Goal: Entertainment & Leisure: Consume media (video, audio)

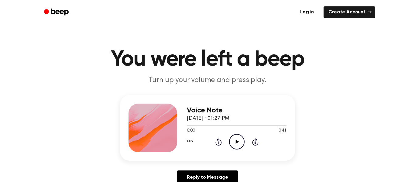
click at [232, 141] on icon "Play Audio" at bounding box center [236, 141] width 15 height 15
click at [232, 141] on icon "Pause Audio" at bounding box center [236, 141] width 15 height 15
click at [241, 142] on icon "Play Audio" at bounding box center [236, 141] width 15 height 15
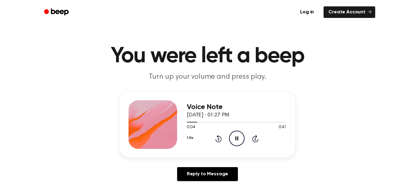
scroll to position [5, 0]
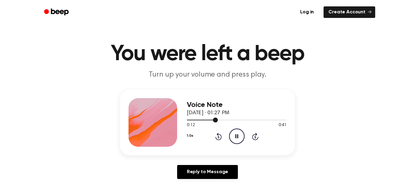
drag, startPoint x: 215, startPoint y: 118, endPoint x: 203, endPoint y: 120, distance: 12.2
click at [203, 120] on div at bounding box center [202, 120] width 31 height 1
drag, startPoint x: 203, startPoint y: 121, endPoint x: 195, endPoint y: 122, distance: 8.3
click at [195, 122] on div at bounding box center [237, 119] width 100 height 5
click at [188, 120] on div at bounding box center [196, 120] width 18 height 1
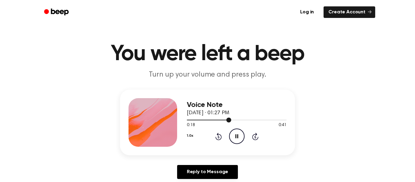
click at [188, 120] on div at bounding box center [209, 120] width 44 height 1
click at [233, 136] on icon "Pause Audio" at bounding box center [236, 135] width 15 height 15
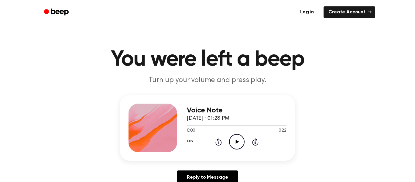
click at [234, 145] on icon "Play Audio" at bounding box center [236, 141] width 15 height 15
click at [234, 145] on icon "Pause Audio" at bounding box center [236, 141] width 15 height 15
click at [234, 145] on icon "Play Audio" at bounding box center [236, 141] width 15 height 15
click at [242, 139] on icon "Play Audio" at bounding box center [236, 141] width 15 height 15
click at [236, 141] on icon at bounding box center [236, 142] width 3 height 4
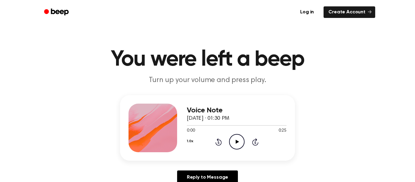
click at [234, 143] on icon "Play Audio" at bounding box center [236, 141] width 15 height 15
